Goal: Download file/media

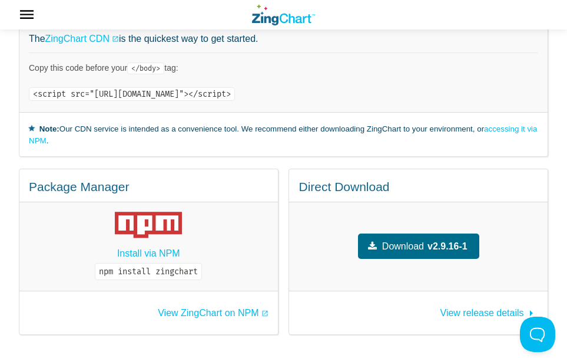
scroll to position [236, 0]
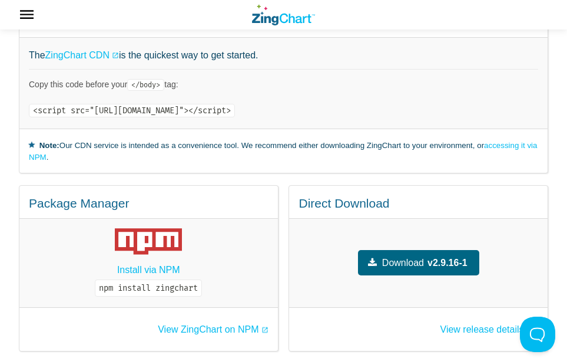
click at [445, 262] on strong "v2.9.16-1" at bounding box center [448, 263] width 40 height 16
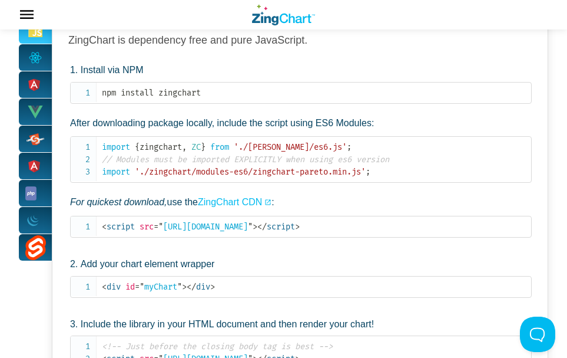
scroll to position [0, 0]
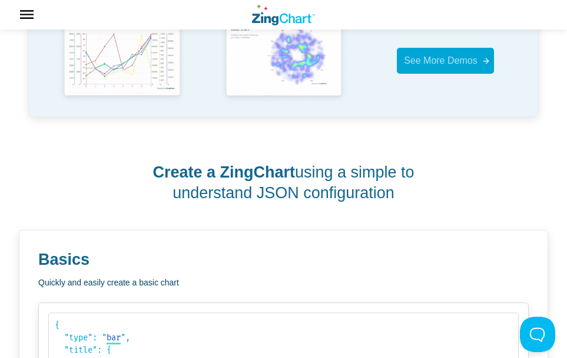
click at [446, 57] on span "See More Demos" at bounding box center [441, 60] width 74 height 10
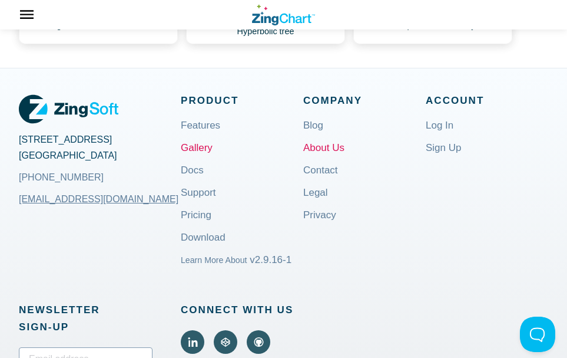
scroll to position [884, 0]
